Goal: Task Accomplishment & Management: Use online tool/utility

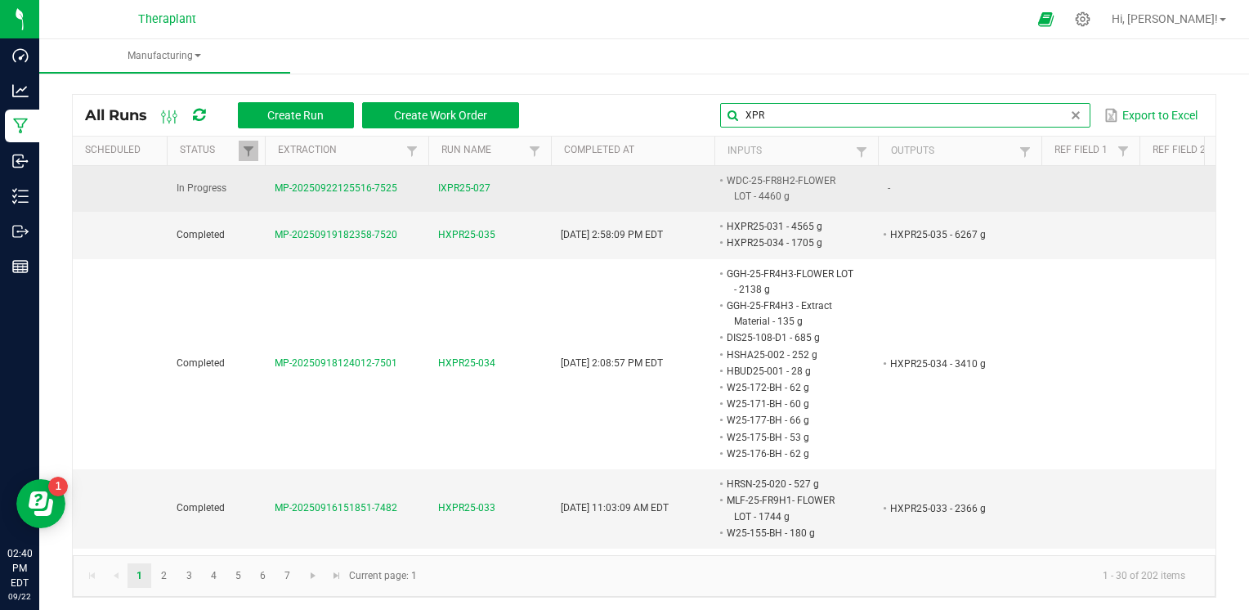
type input "XPR"
click at [467, 190] on span "IXPR25-027" at bounding box center [464, 189] width 52 height 16
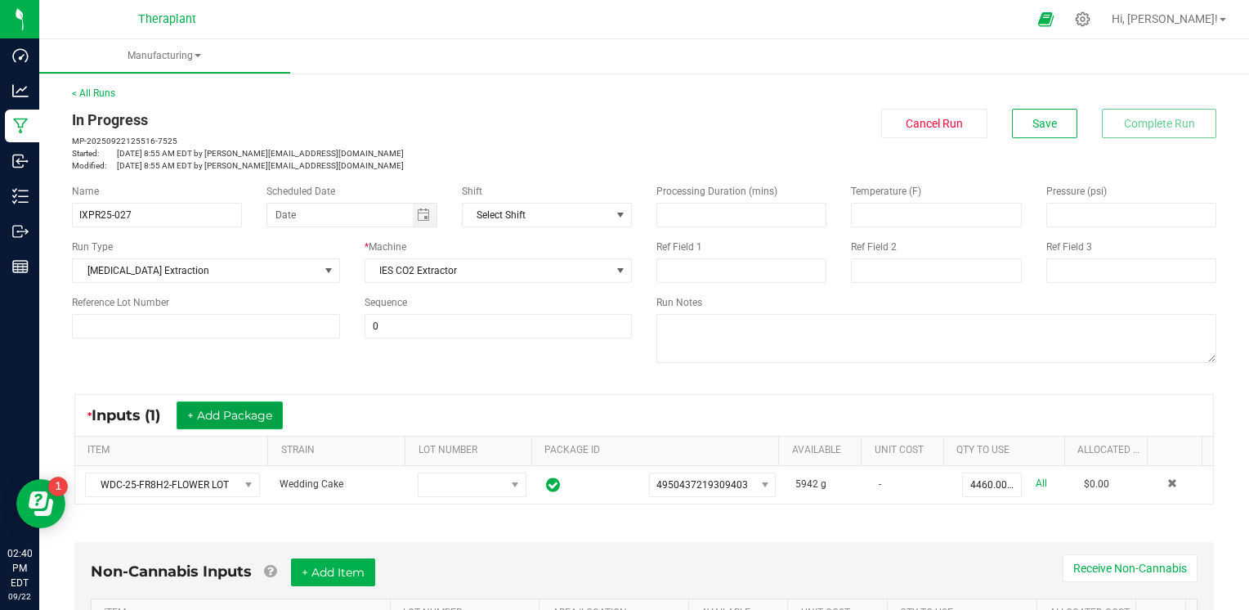
click at [253, 418] on button "+ Add Package" at bounding box center [230, 415] width 106 height 28
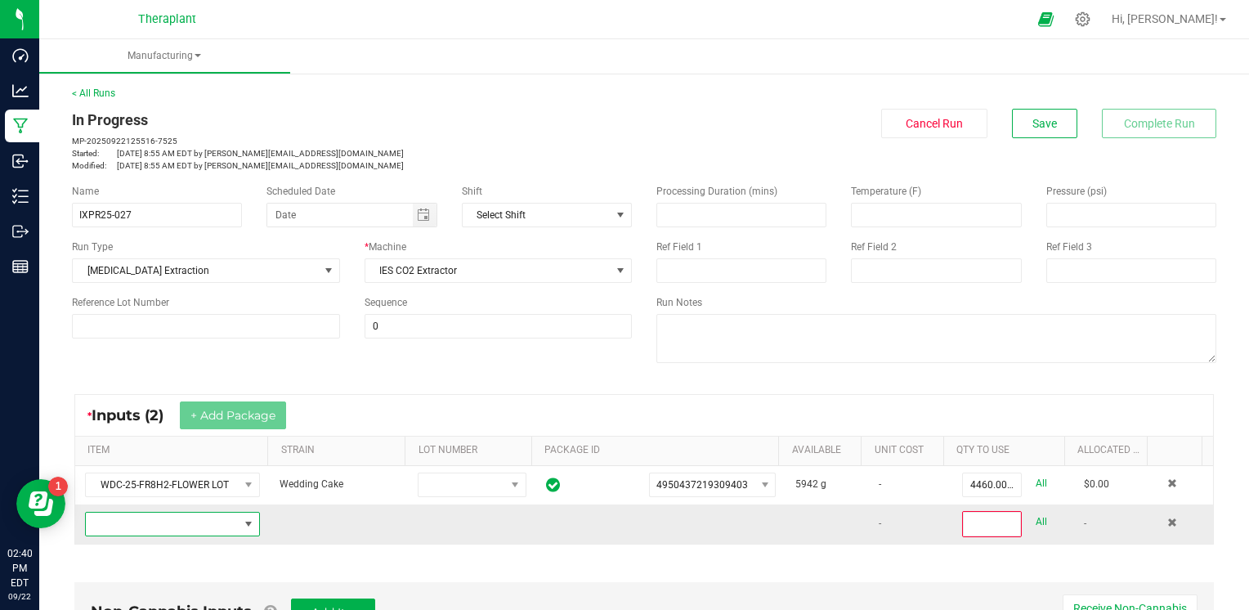
click at [199, 525] on span "NO DATA FOUND" at bounding box center [162, 524] width 153 height 23
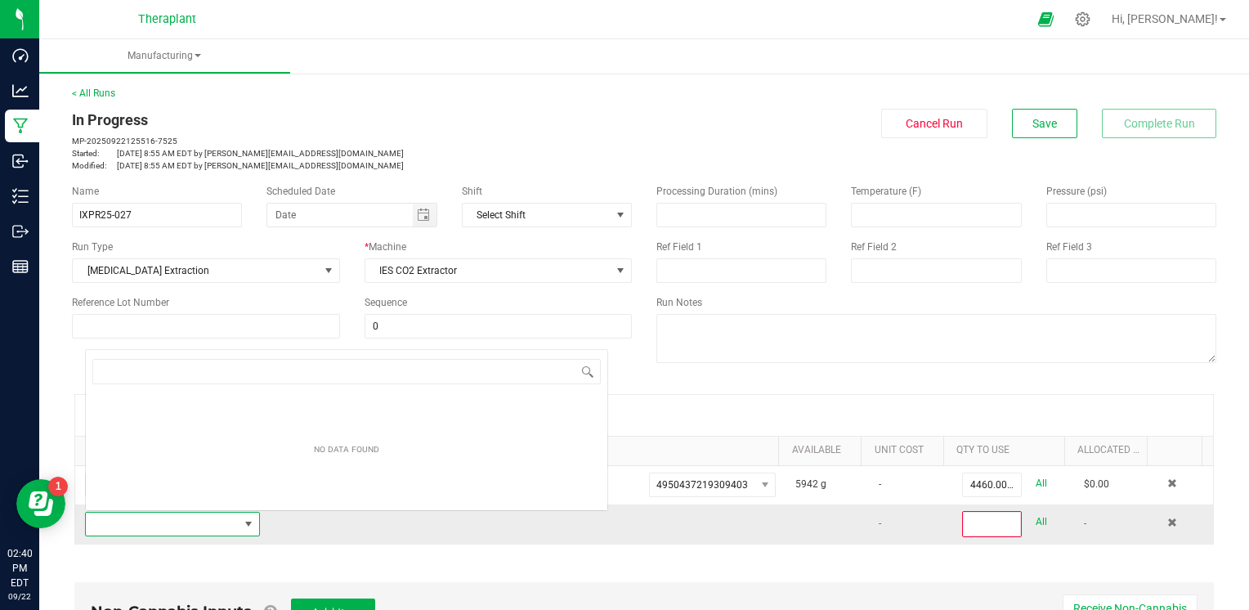
scroll to position [24, 168]
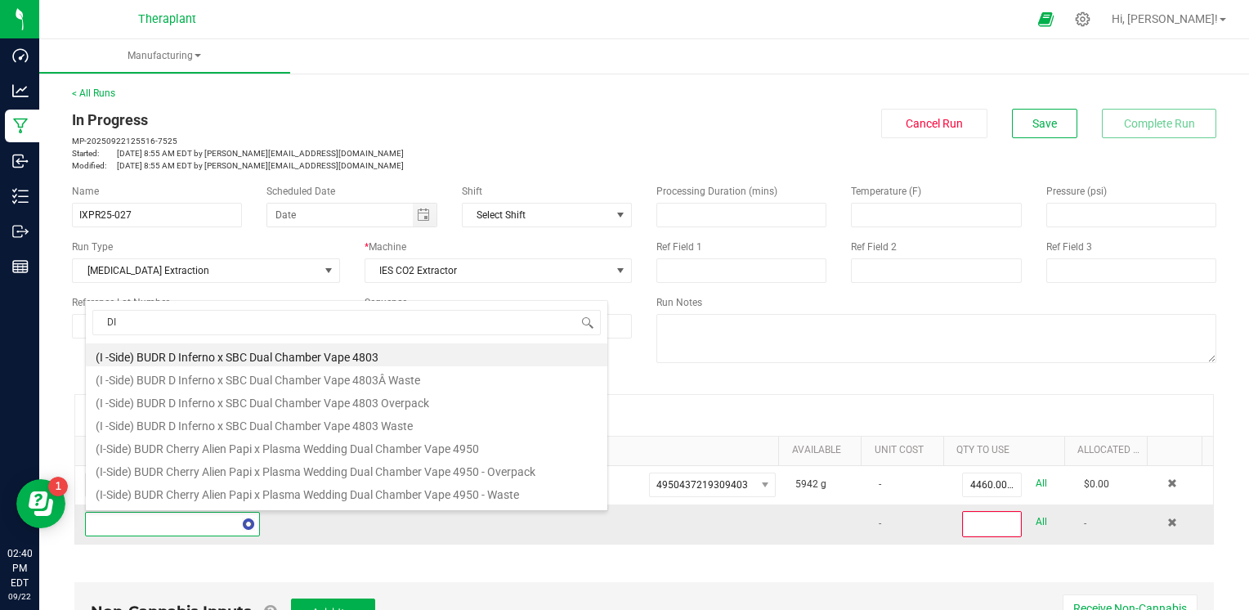
type input "D"
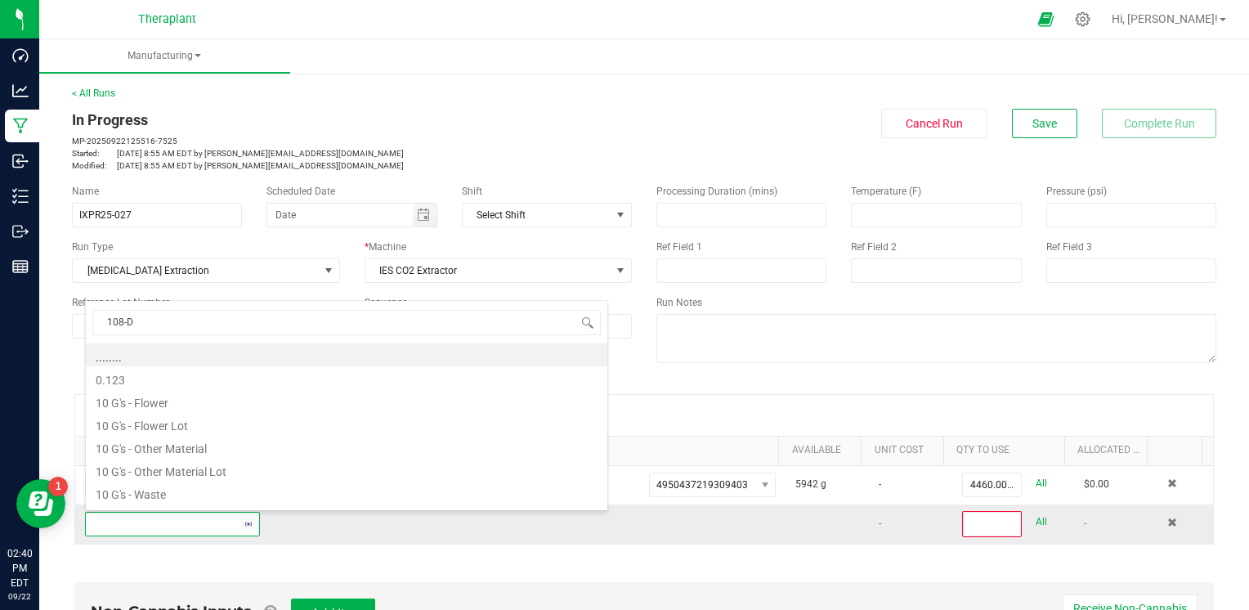
type input "108-D1"
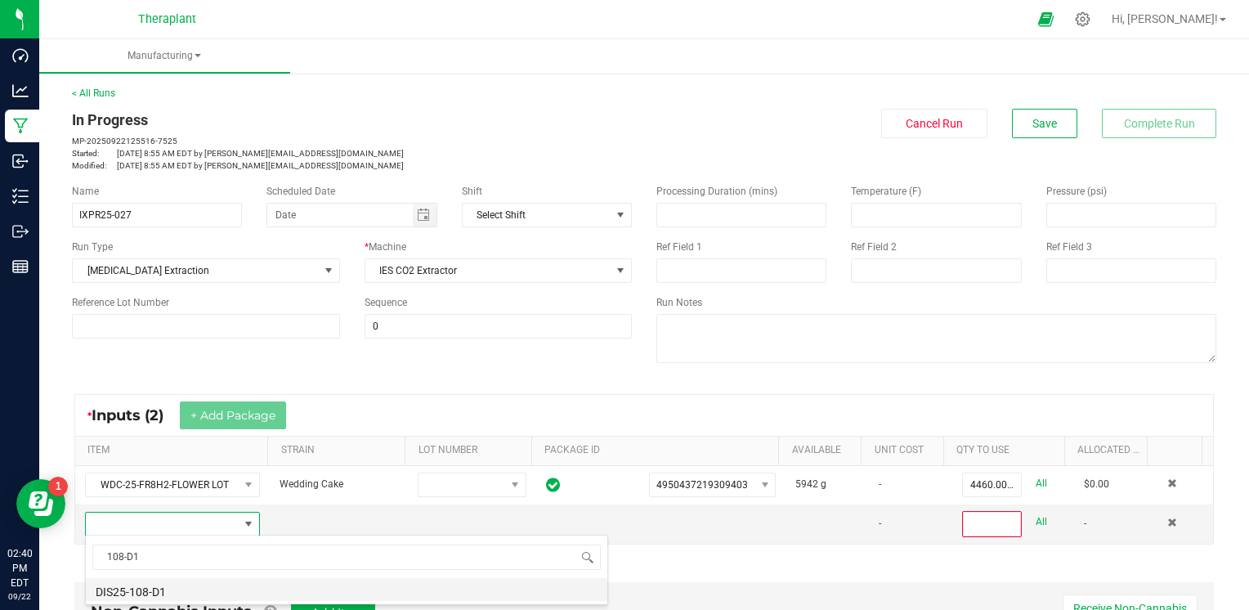
click at [126, 587] on li "DIS25-108-D1" at bounding box center [347, 589] width 522 height 23
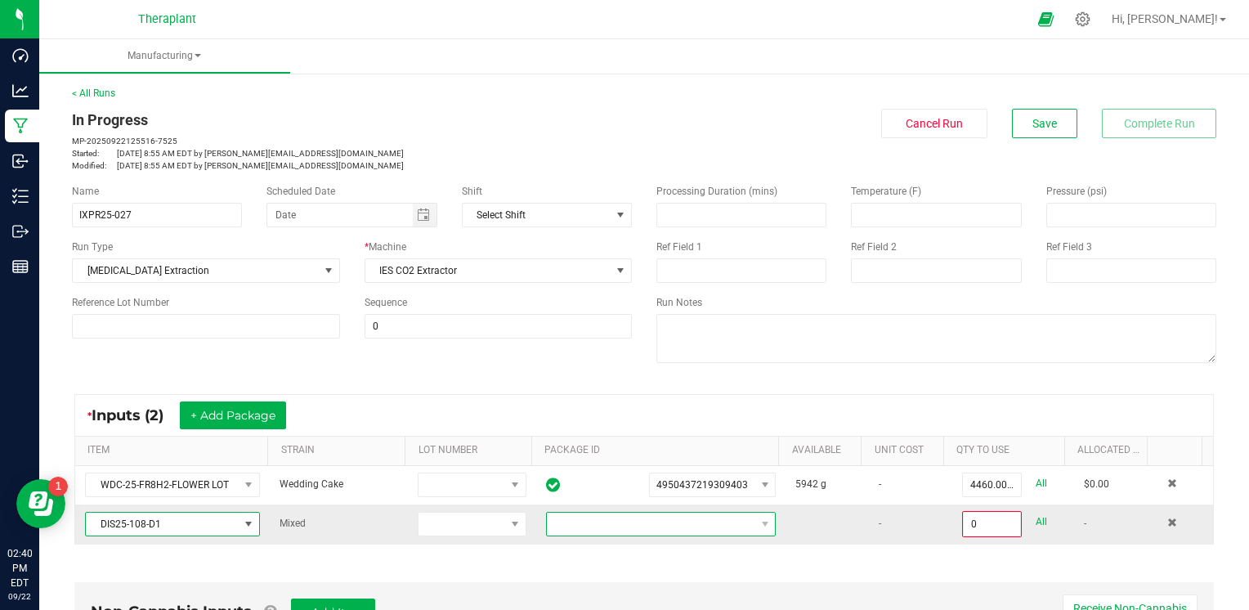
click at [636, 515] on span at bounding box center [651, 524] width 208 height 23
click at [619, 589] on li "5827115815072320" at bounding box center [647, 592] width 223 height 28
click at [970, 528] on input "0" at bounding box center [992, 524] width 56 height 23
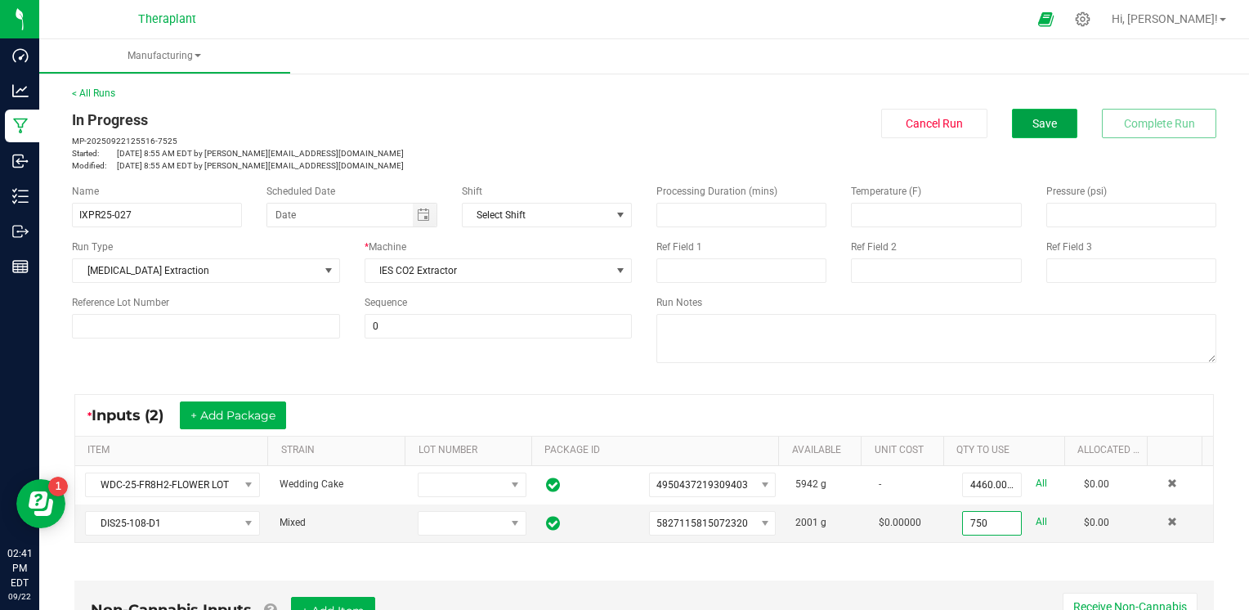
type input "750.0000 g"
click at [1043, 126] on span "Save" at bounding box center [1044, 123] width 25 height 13
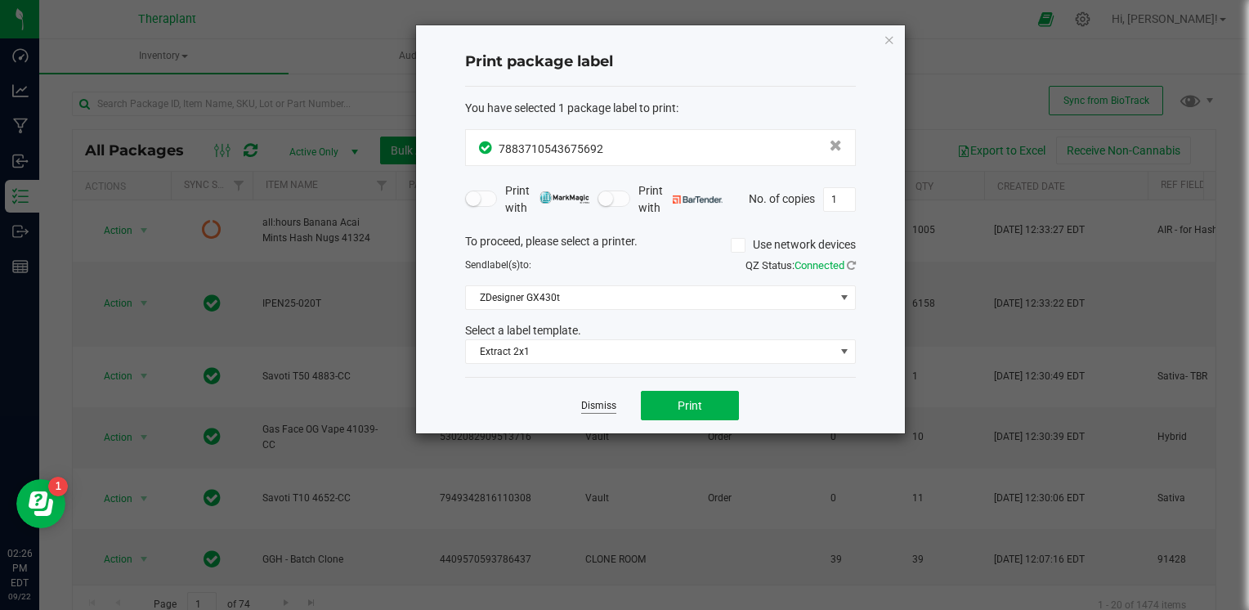
click at [602, 401] on link "Dismiss" at bounding box center [598, 406] width 35 height 14
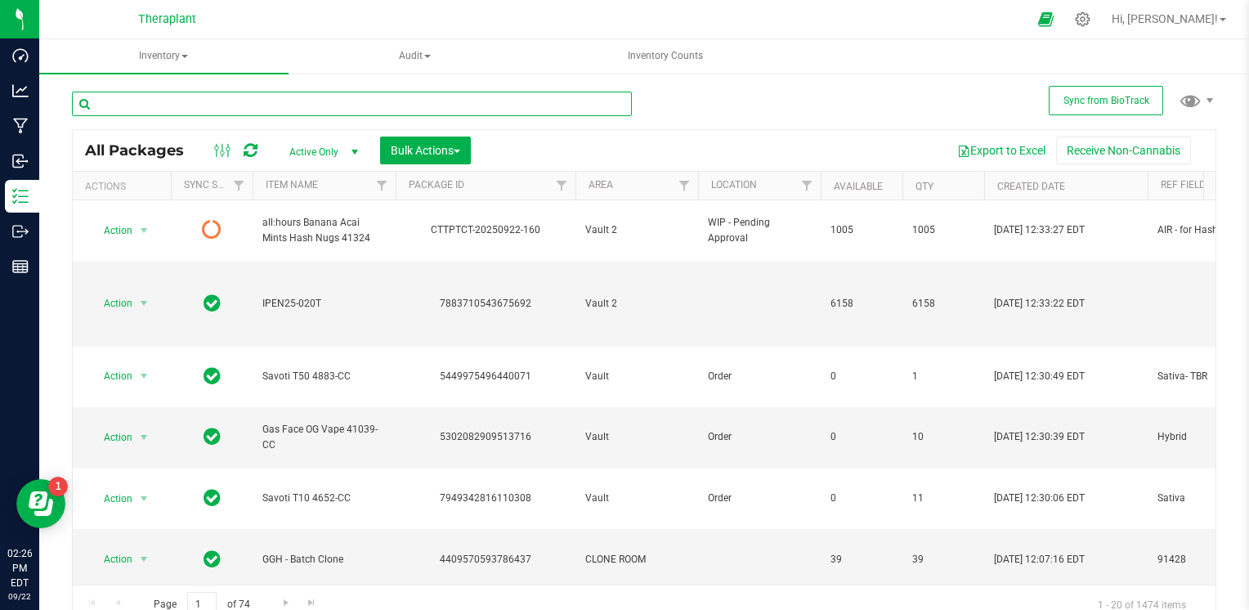
click at [499, 100] on input "text" at bounding box center [352, 104] width 560 height 25
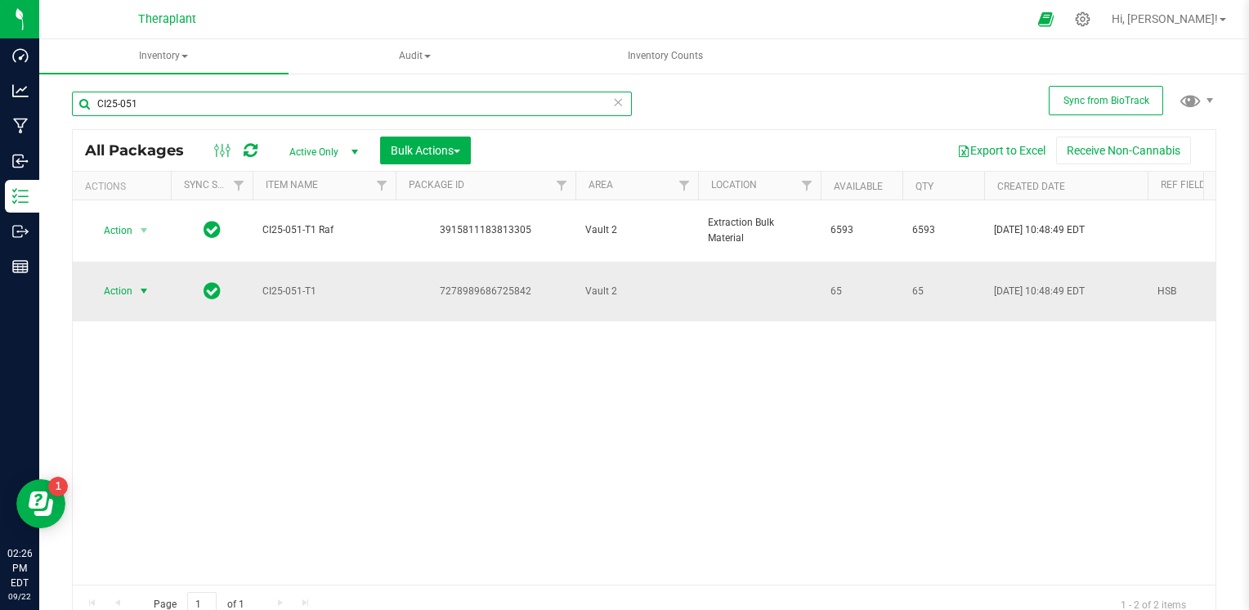
type input "CI25-051"
click at [112, 280] on span "Action" at bounding box center [111, 291] width 44 height 23
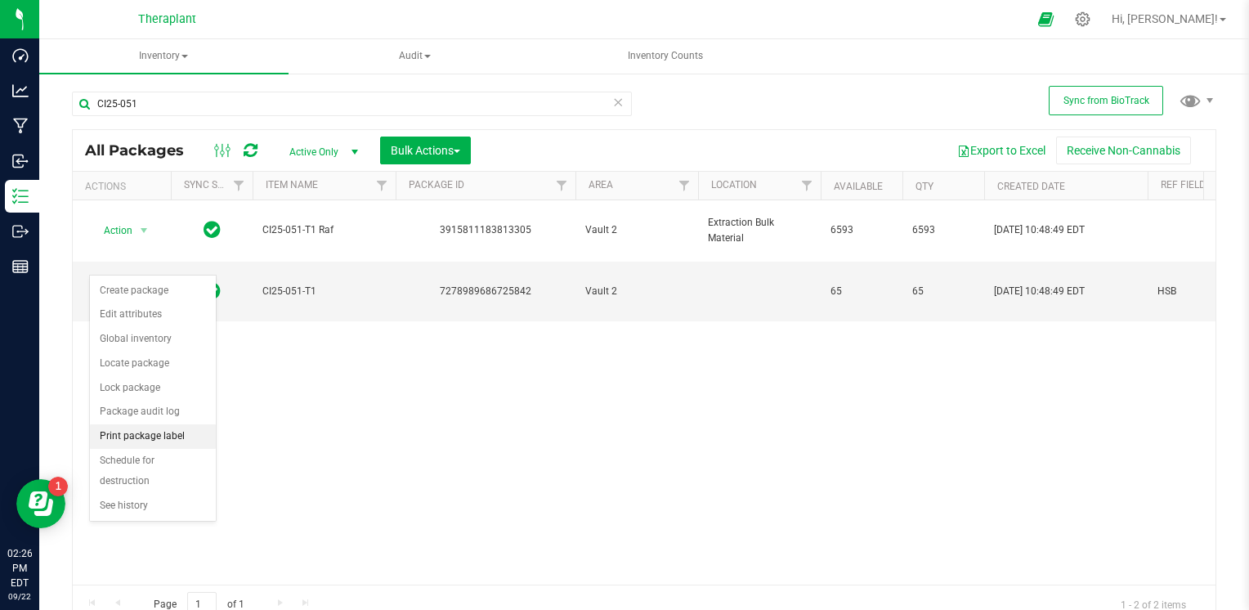
click at [147, 433] on li "Print package label" at bounding box center [153, 436] width 126 height 25
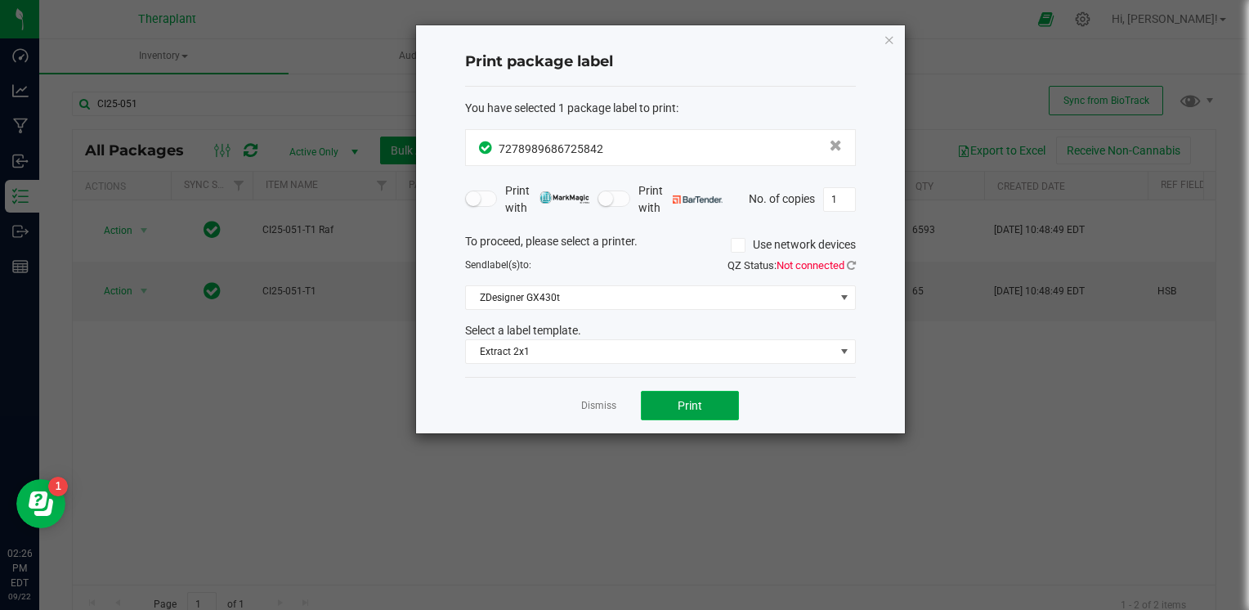
click at [684, 401] on span "Print" at bounding box center [690, 405] width 25 height 13
